Goal: Task Accomplishment & Management: Manage account settings

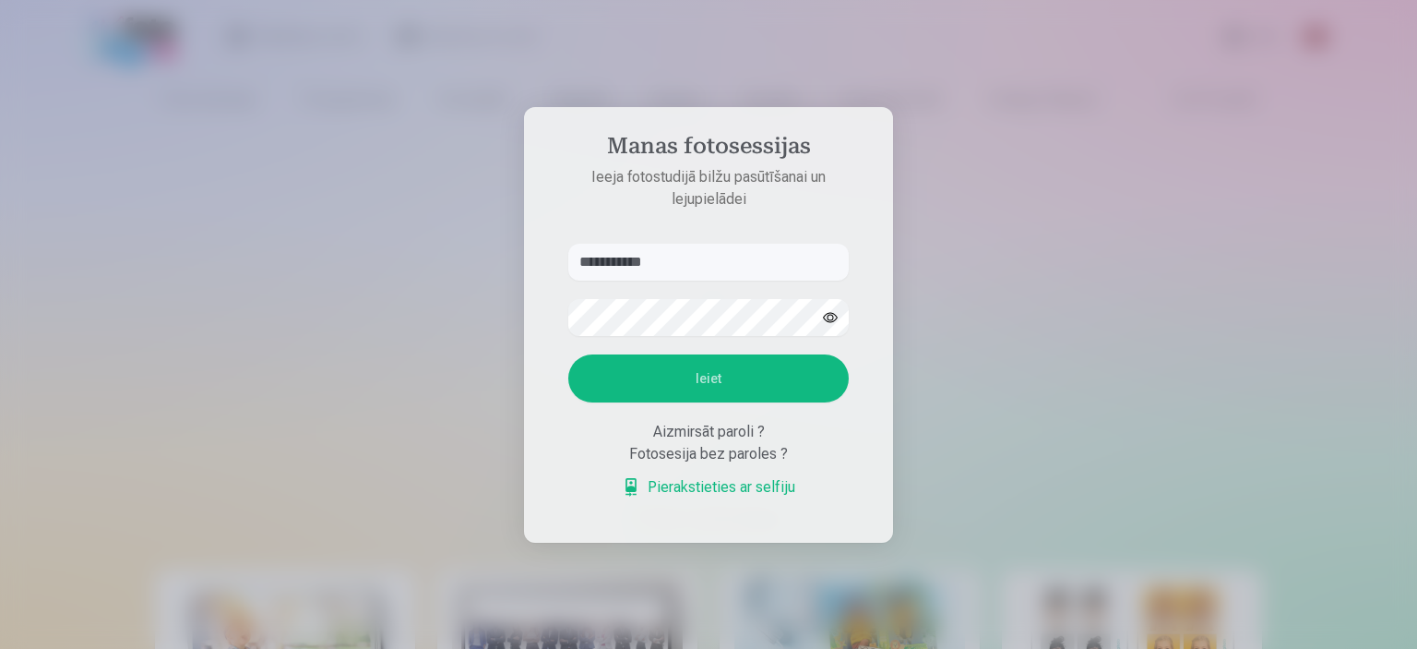
type input "**********"
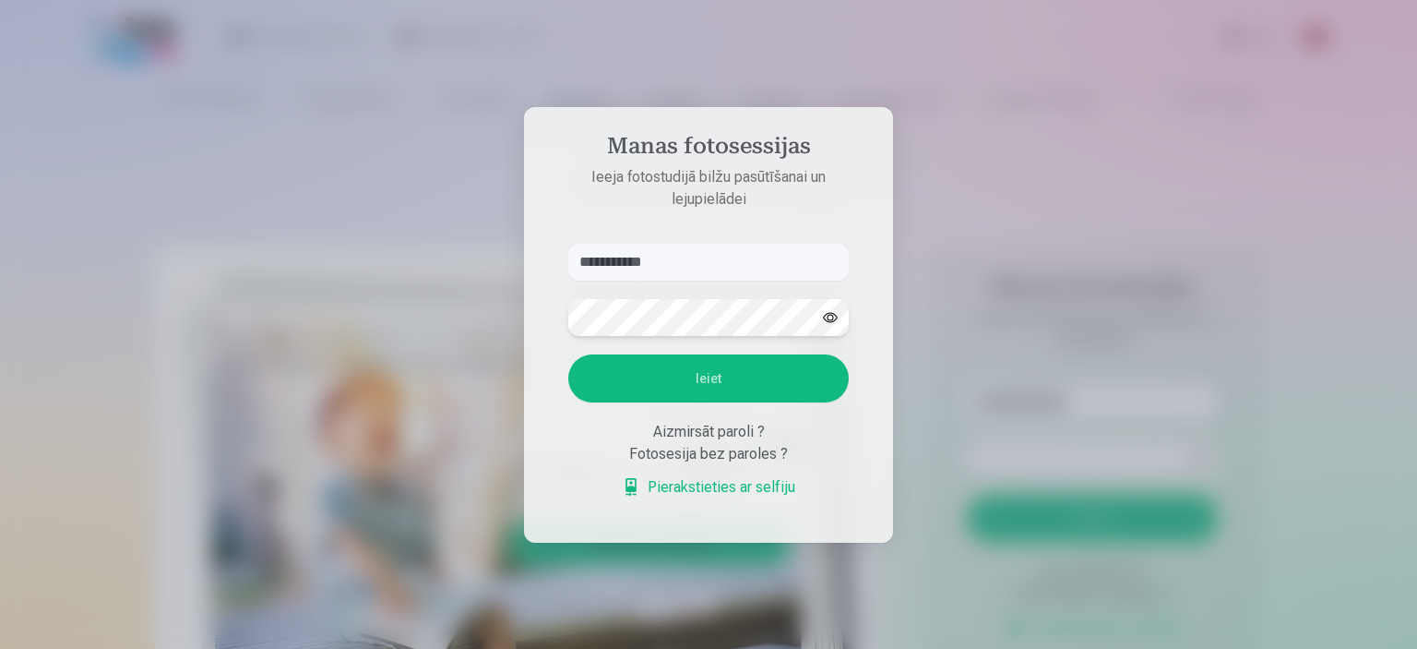
click at [568, 354] on button "Ieiet" at bounding box center [708, 378] width 280 height 48
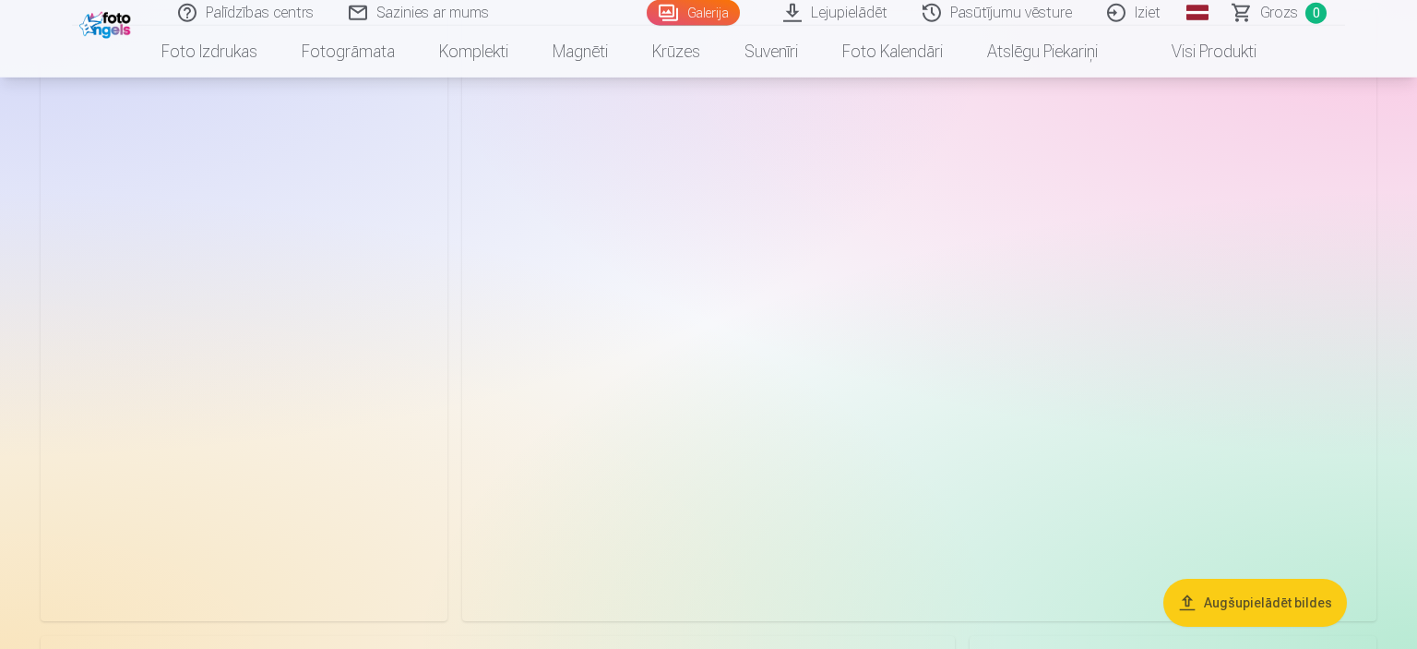
scroll to position [3375, 0]
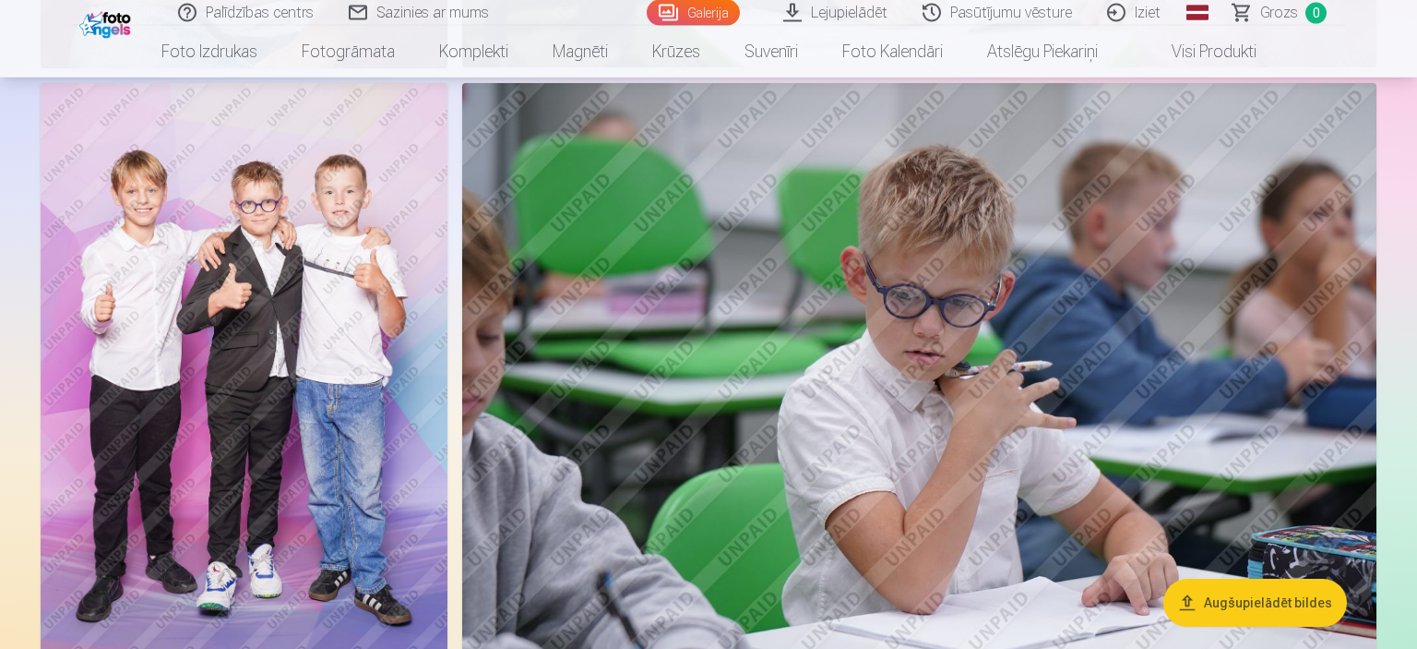
click at [369, 244] on img at bounding box center [244, 388] width 407 height 610
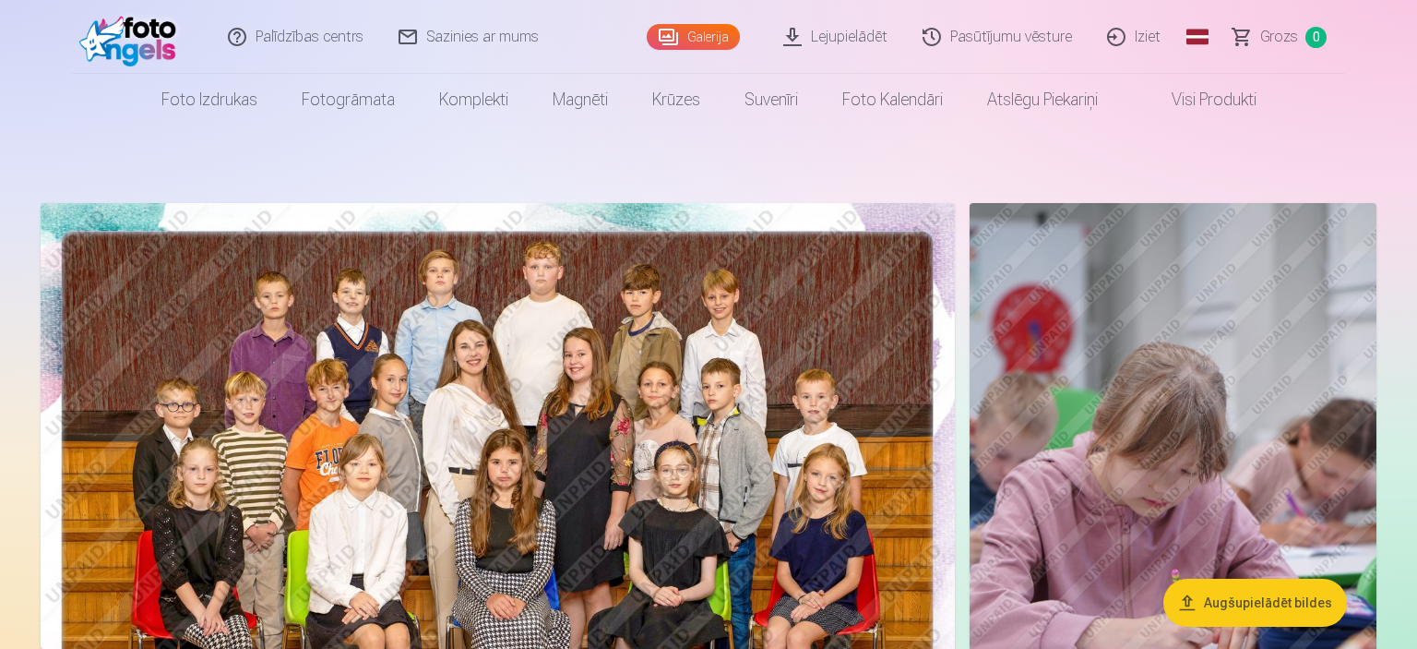
click at [571, 380] on img at bounding box center [498, 508] width 914 height 610
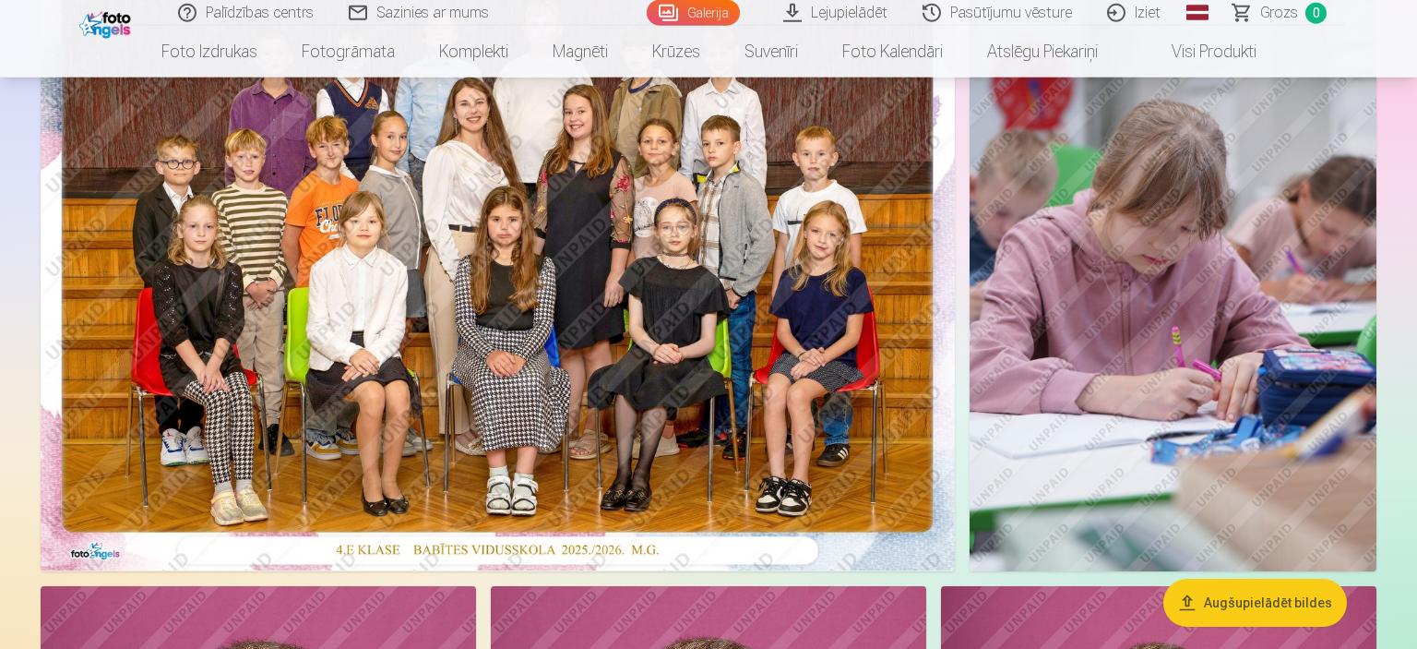
scroll to position [143, 0]
